Goal: Task Accomplishment & Management: Use online tool/utility

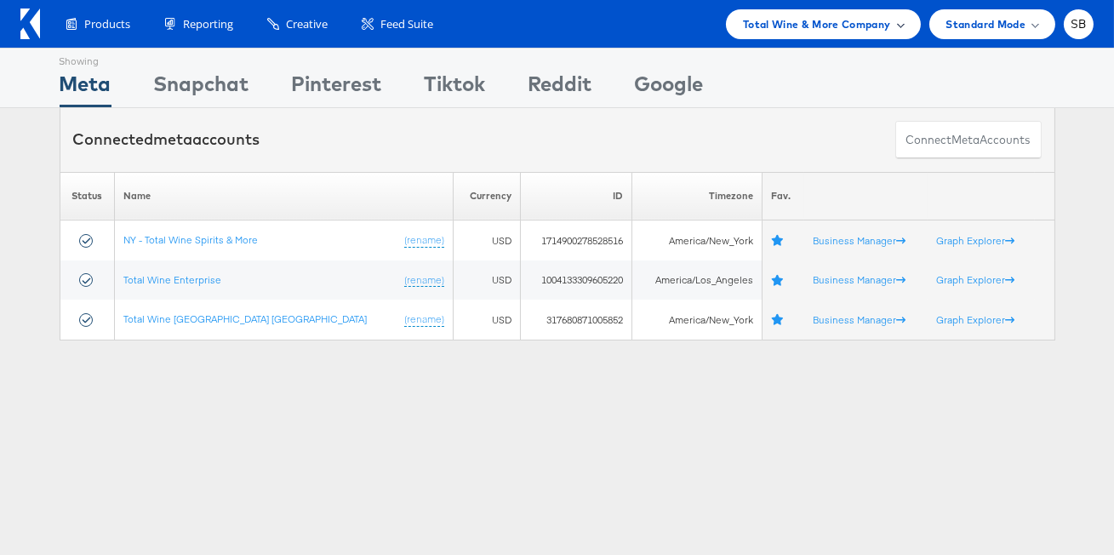
click at [784, 20] on span "Total Wine & More Company" at bounding box center [817, 24] width 148 height 18
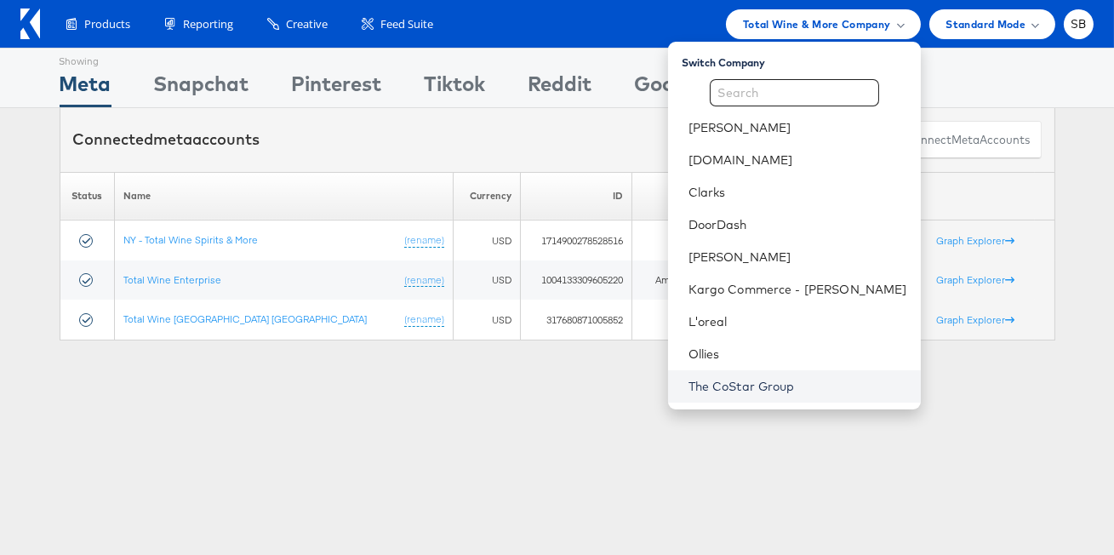
click at [863, 378] on link "The CoStar Group" at bounding box center [797, 386] width 219 height 17
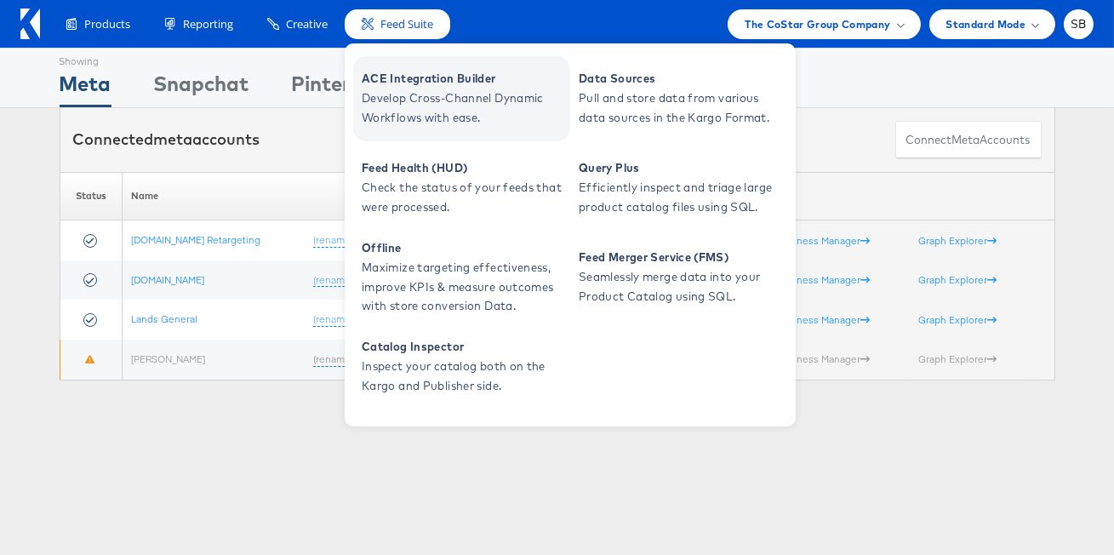
click at [445, 88] on span "ACE Integration Builder" at bounding box center [464, 79] width 204 height 20
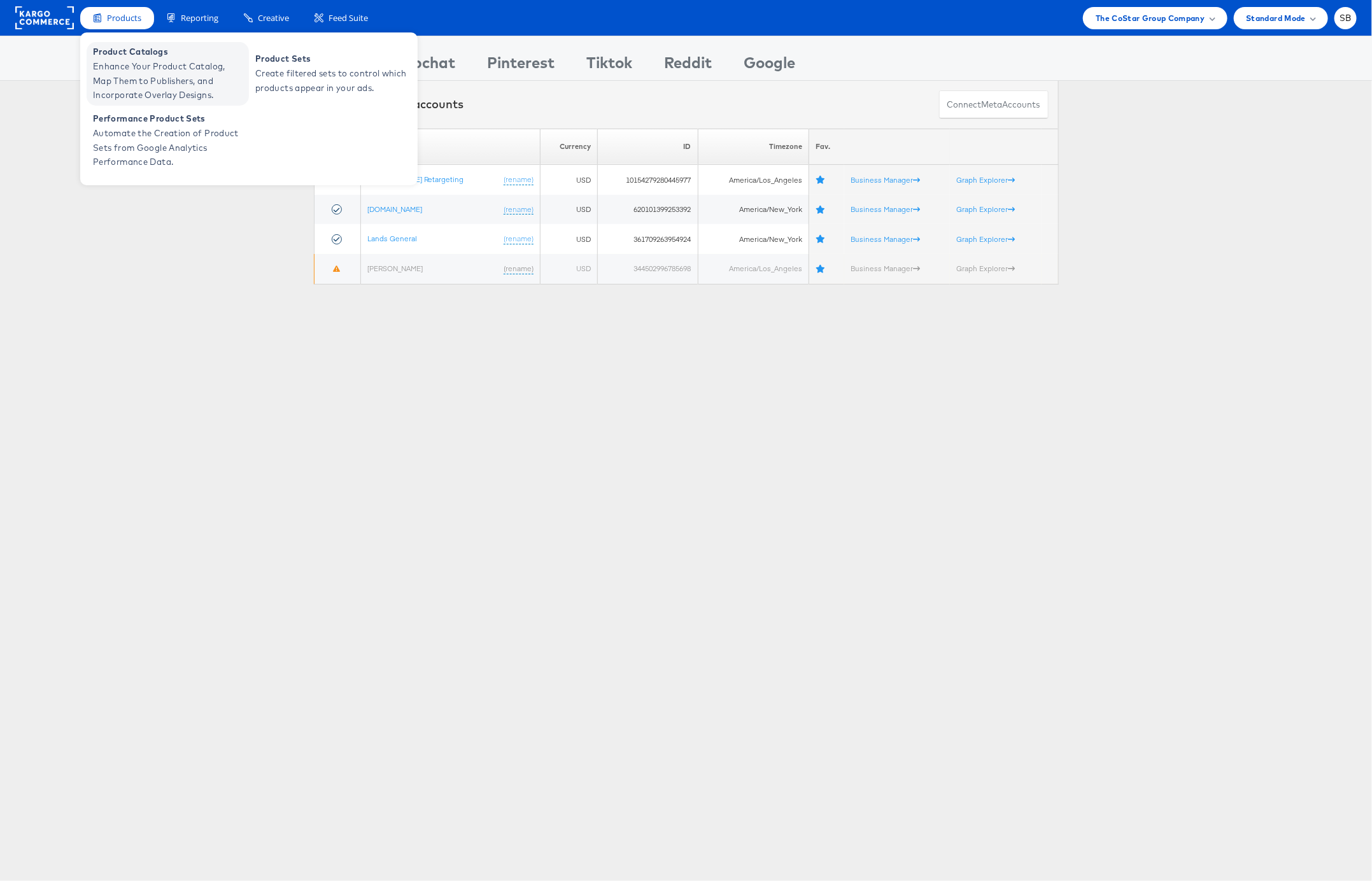
click at [151, 75] on span "Enhance Your Product Catalog, Map Them to Publishers, and Incorporate Overlay D…" at bounding box center [169, 81] width 153 height 43
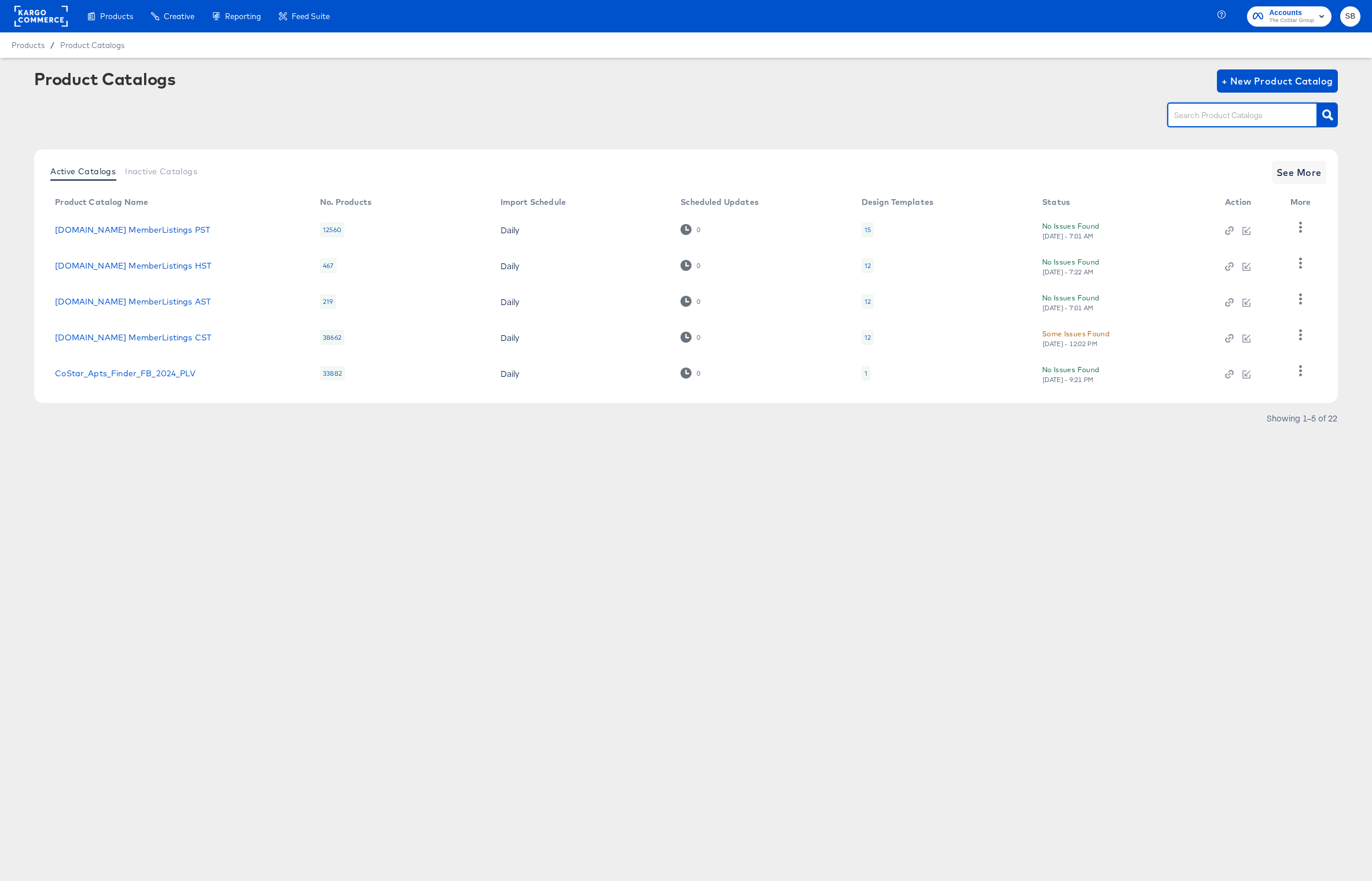
click at [1234, 112] on input "text" at bounding box center [1233, 116] width 123 height 14
type input "dare"
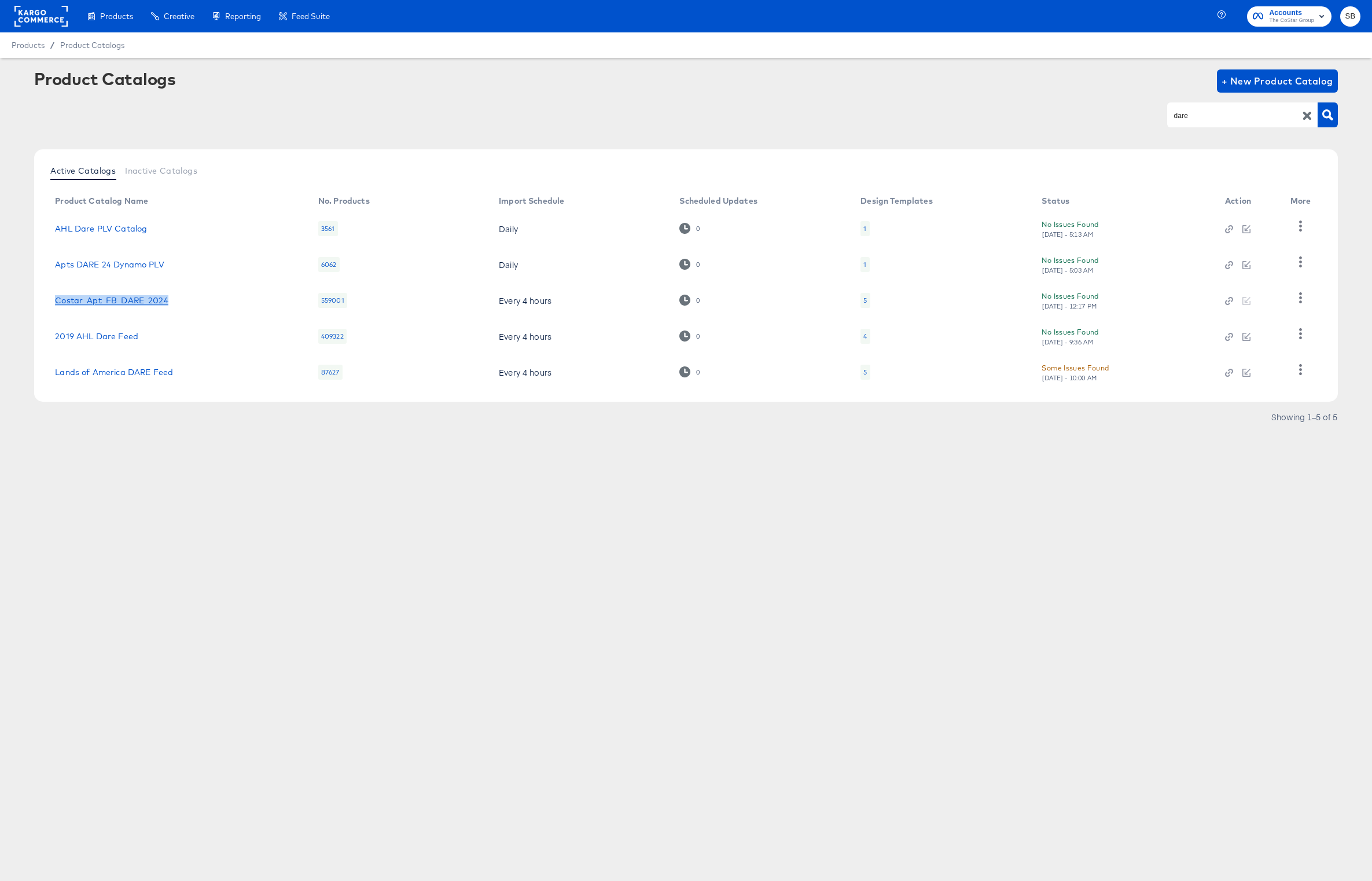
copy link "Costar_Apt_FB_DARE_2024"
click at [138, 299] on link "Costar_Apt_FB_DARE_2024" at bounding box center [112, 301] width 113 height 10
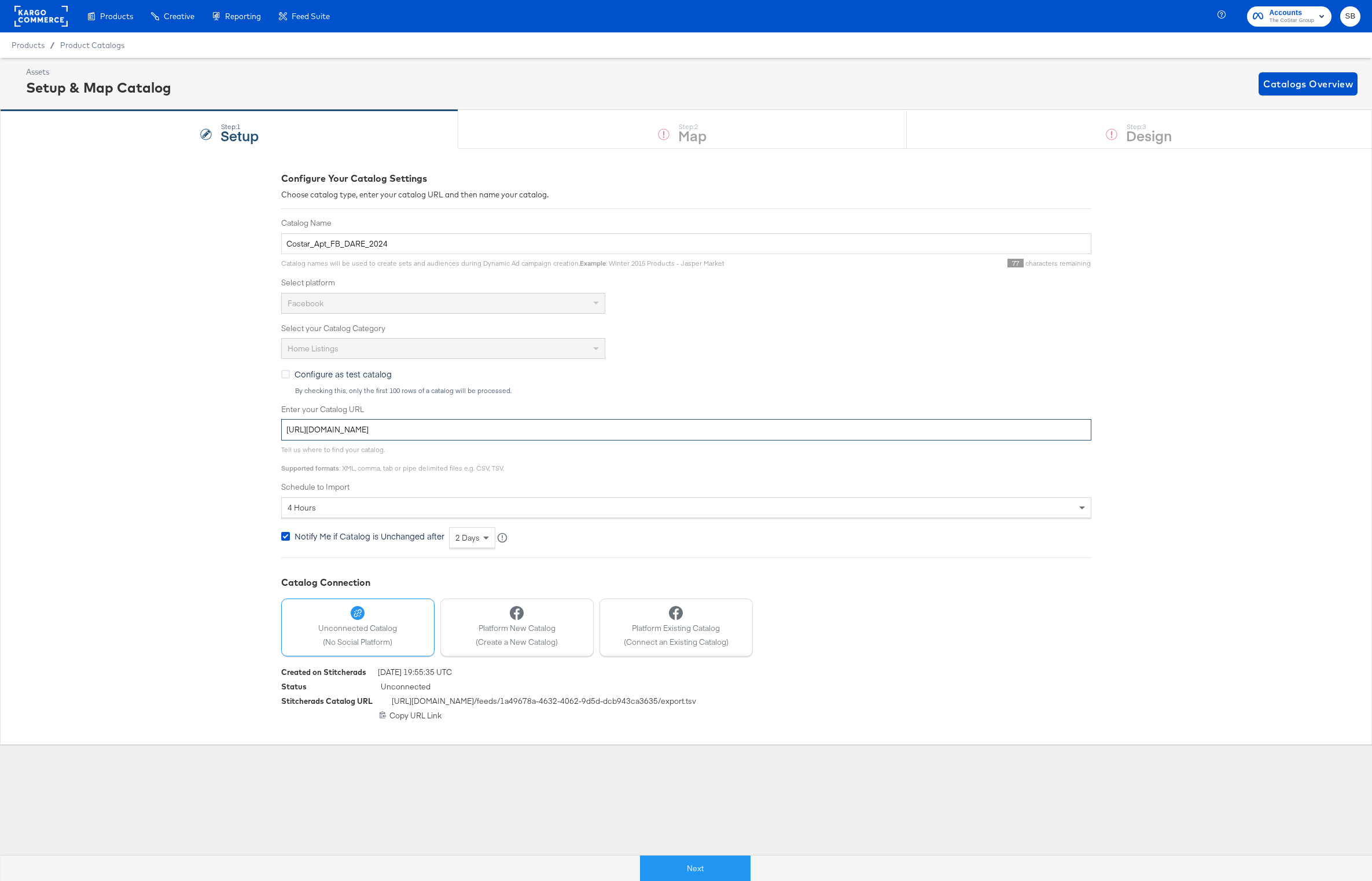
drag, startPoint x: 429, startPoint y: 428, endPoint x: 416, endPoint y: 428, distance: 13.0
click at [416, 428] on input "https://ace.stitcherads.com/exports/549/universal/none/universal/export.tsv.gz" at bounding box center [686, 429] width 810 height 21
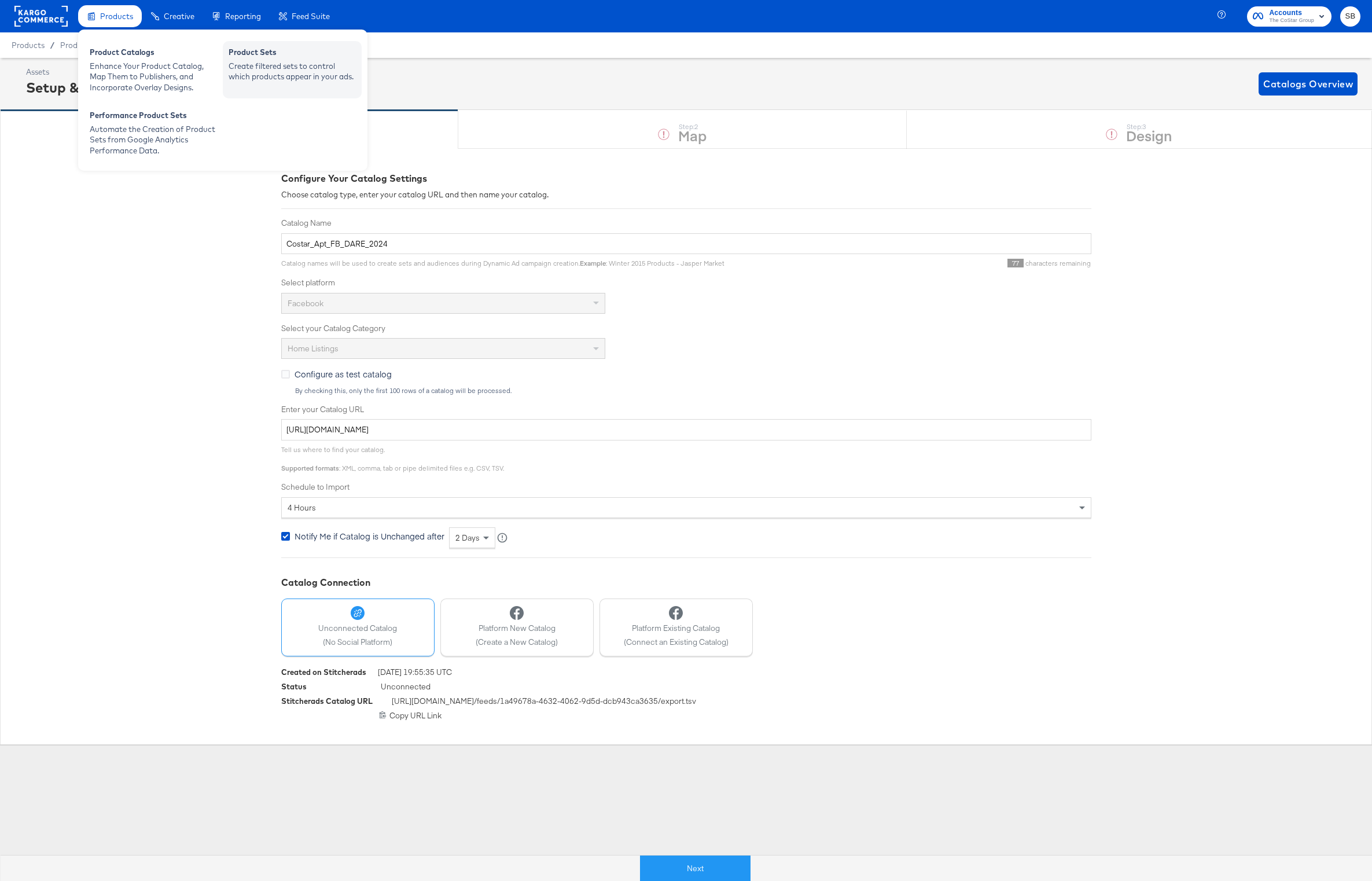
click at [307, 61] on div "Create filtered sets to control which products appear in your ads." at bounding box center [292, 71] width 127 height 21
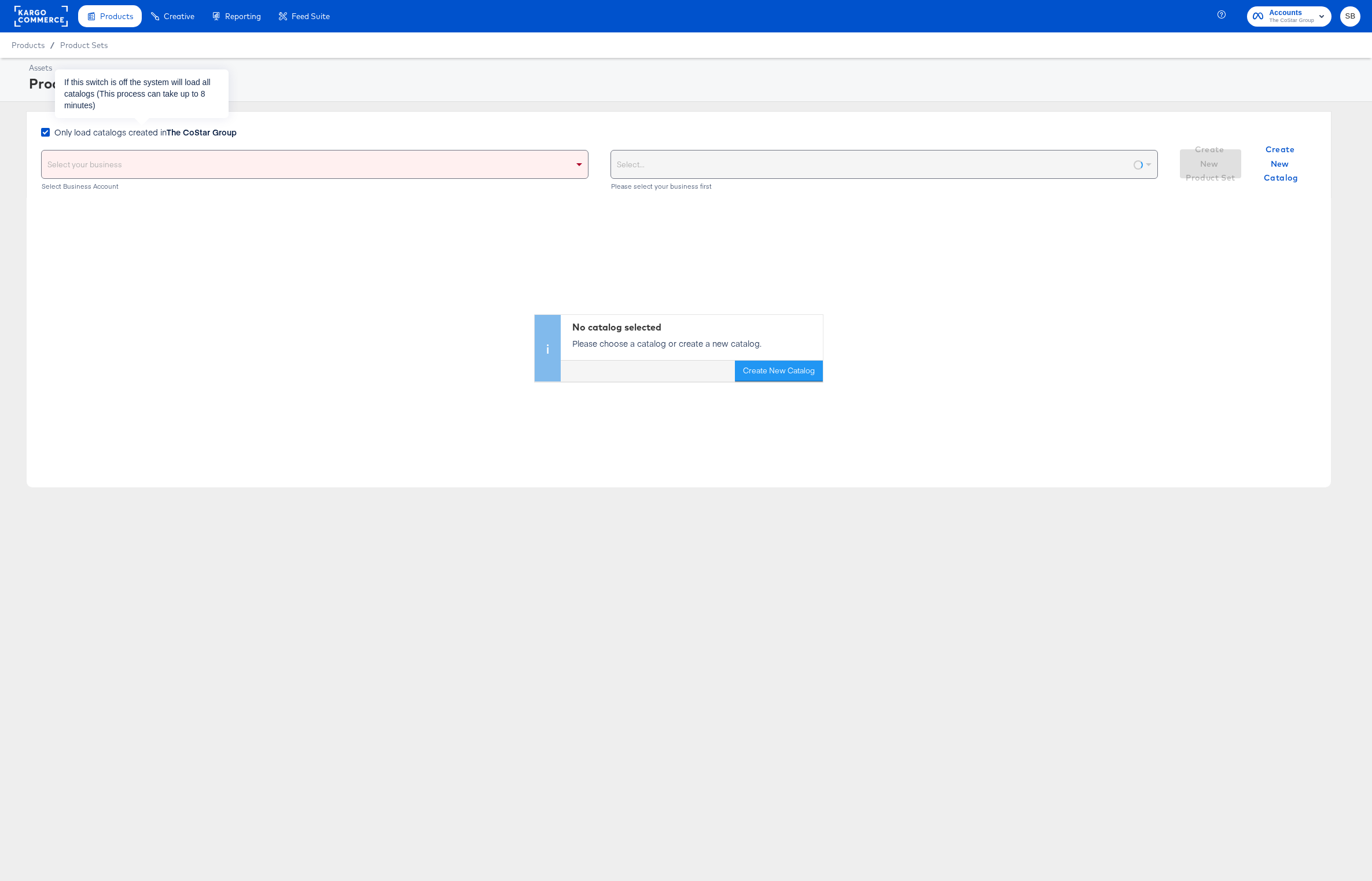
click at [181, 127] on strong "The CoStar Group" at bounding box center [201, 131] width 70 height 12
click at [0, 0] on input "Only load catalogs created in The CoStar Group" at bounding box center [0, 0] width 0 height 0
click at [205, 165] on div "Select your business" at bounding box center [314, 164] width 546 height 28
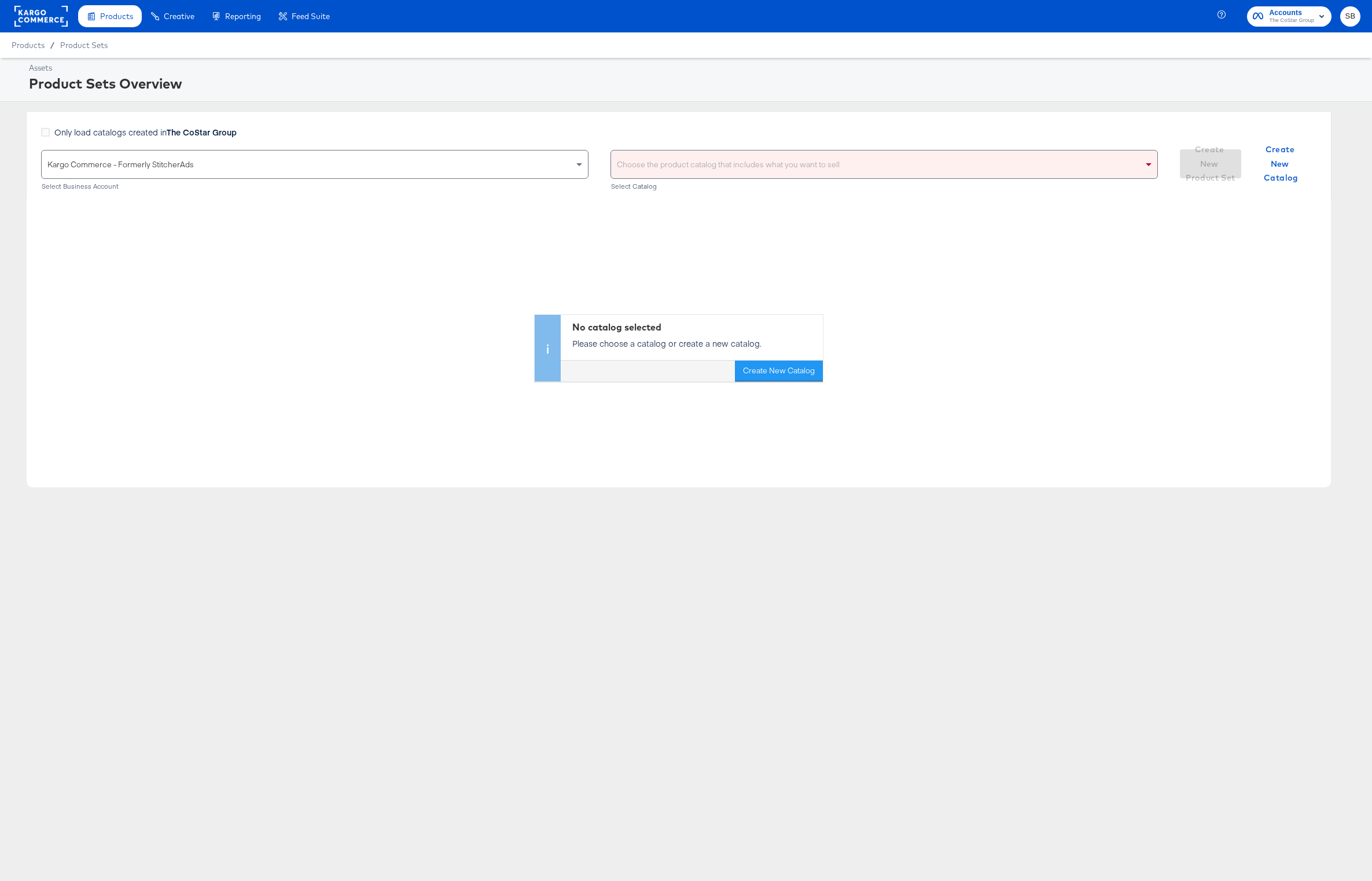
click at [766, 156] on div "Choose the product catalog that includes what you want to sell" at bounding box center [884, 164] width 546 height 28
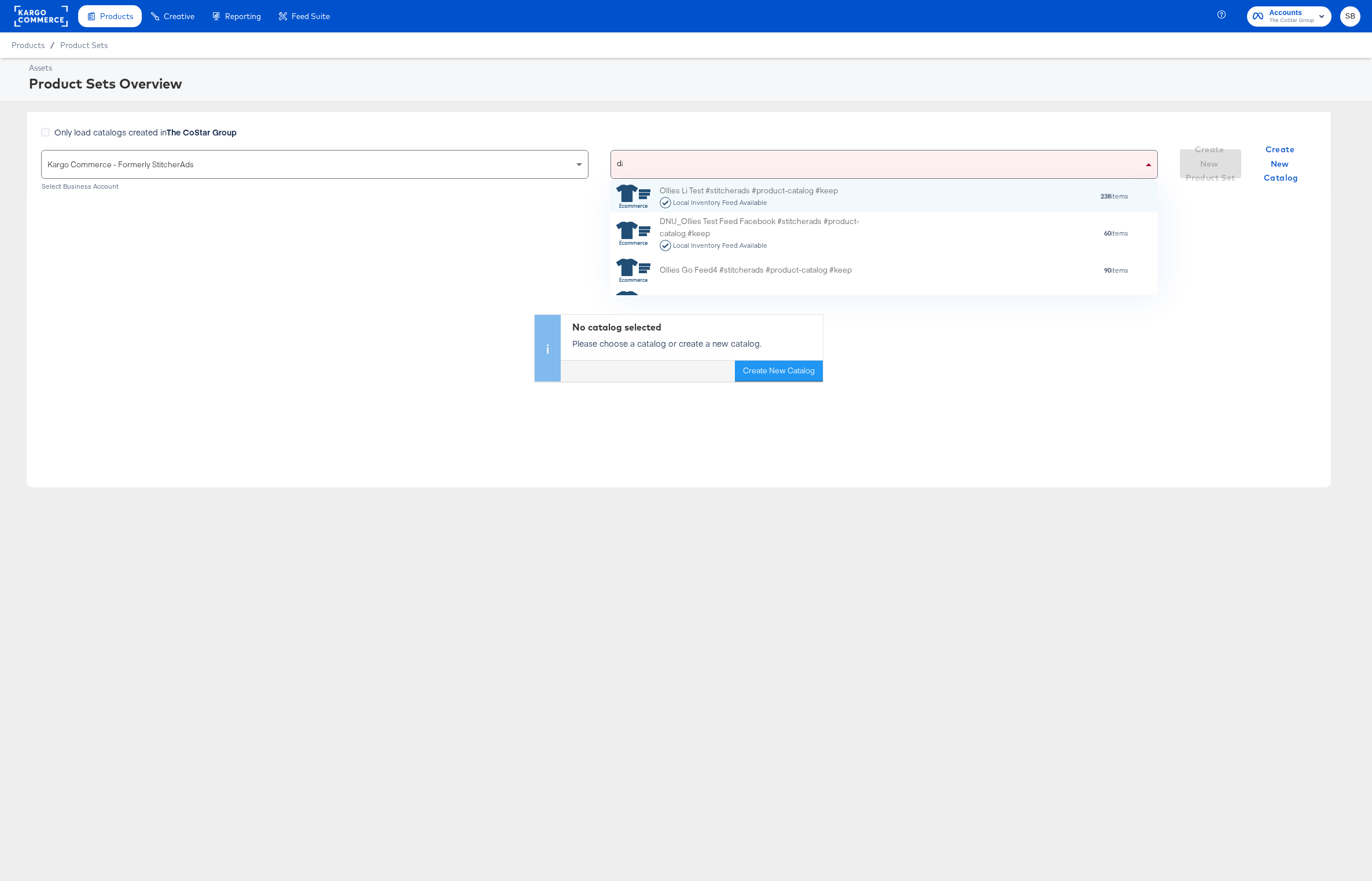
scroll to position [35, 548]
type input "dare"
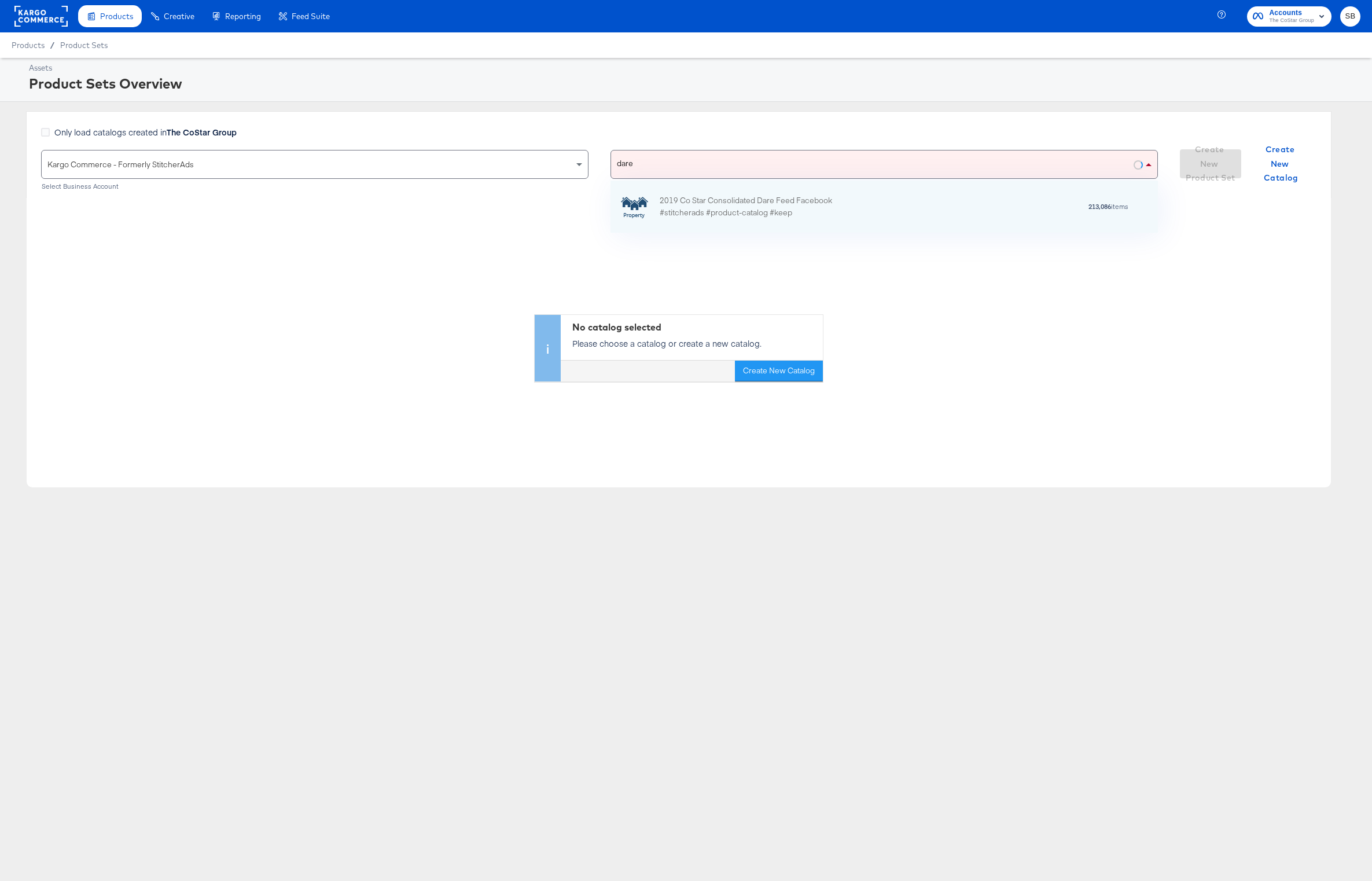
scroll to position [52, 548]
click at [753, 220] on div "2019 Co Star Consolidated Dare Feed Facebook #stitcherads #product-catalog #kee…" at bounding box center [884, 206] width 548 height 52
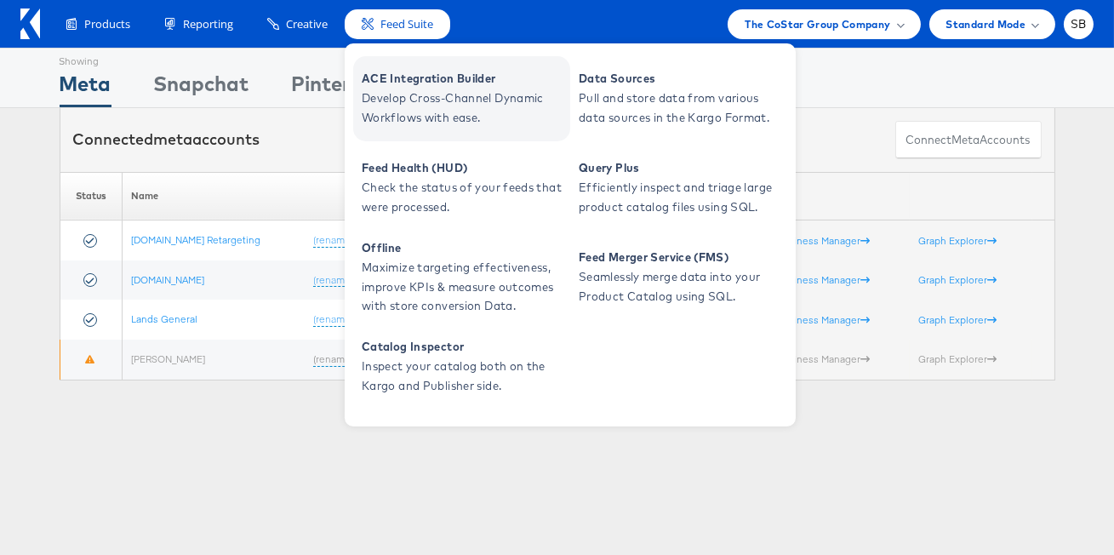
click at [459, 80] on span "ACE Integration Builder" at bounding box center [464, 79] width 204 height 20
